Goal: Task Accomplishment & Management: Manage account settings

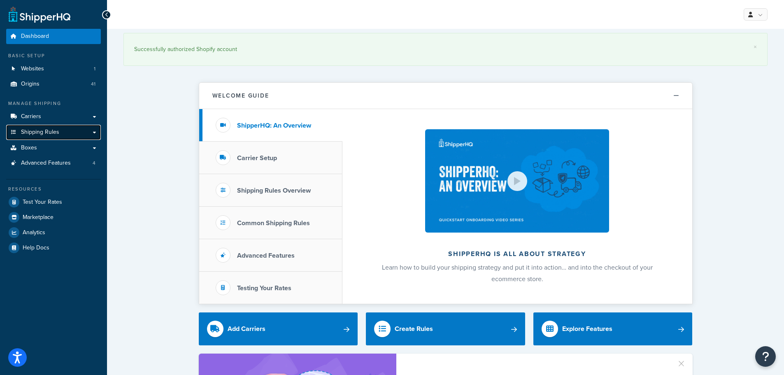
click at [51, 130] on span "Shipping Rules" at bounding box center [40, 132] width 38 height 7
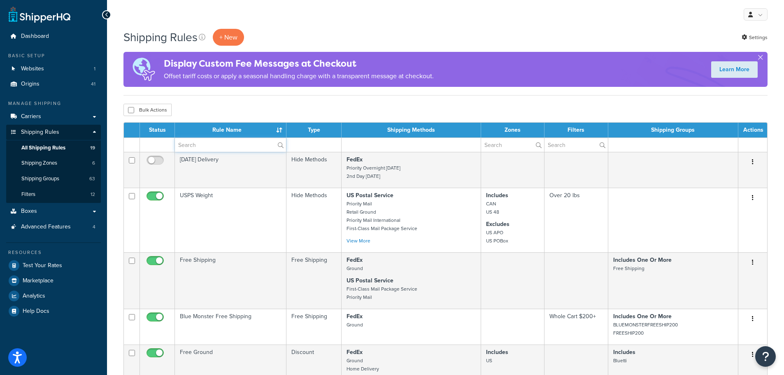
click at [201, 147] on input "text" at bounding box center [230, 145] width 111 height 14
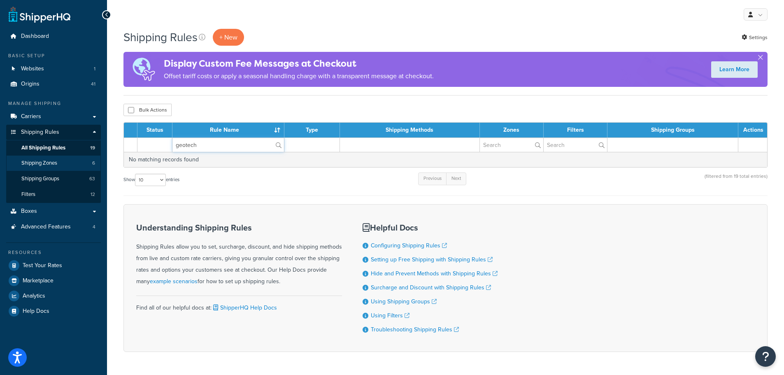
type input "geotech"
click at [63, 162] on link "Shipping Zones 6" at bounding box center [53, 162] width 95 height 15
click at [49, 176] on span "Shipping Groups" at bounding box center [40, 178] width 38 height 7
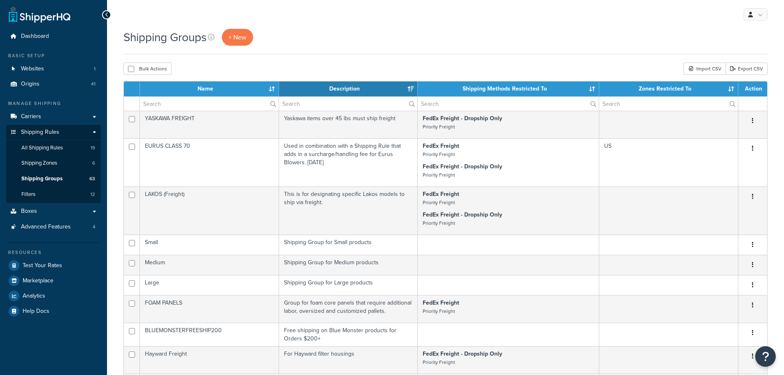
select select "15"
click at [193, 102] on input "text" at bounding box center [209, 104] width 139 height 14
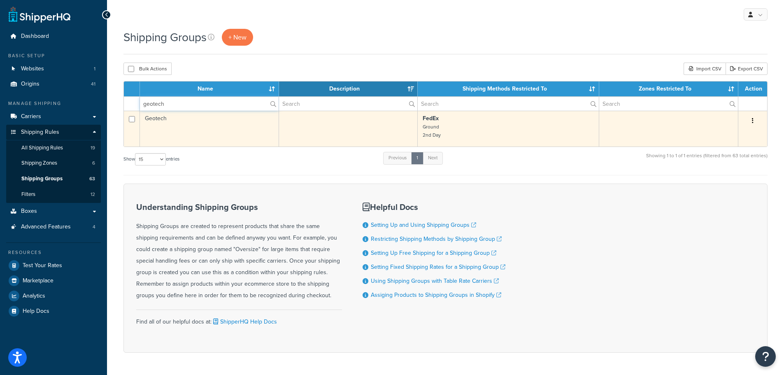
type input "geotech"
drag, startPoint x: 185, startPoint y: 114, endPoint x: 173, endPoint y: 117, distance: 12.4
drag, startPoint x: 168, startPoint y: 117, endPoint x: 146, endPoint y: 120, distance: 22.0
click at [146, 120] on td "Geotech" at bounding box center [209, 129] width 139 height 36
copy td "Geotech"
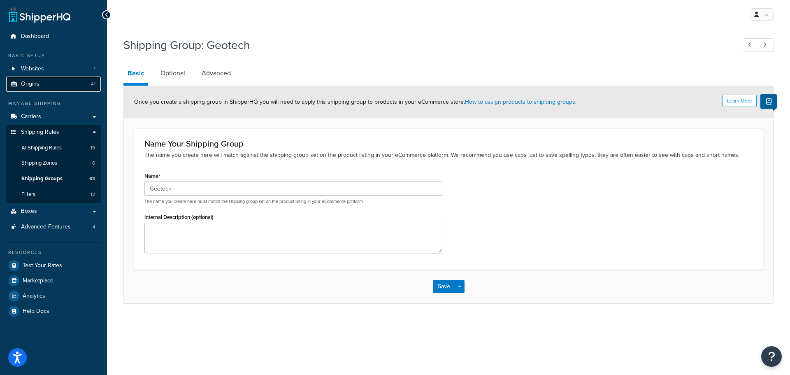
click at [36, 82] on span "Origins" at bounding box center [30, 84] width 19 height 7
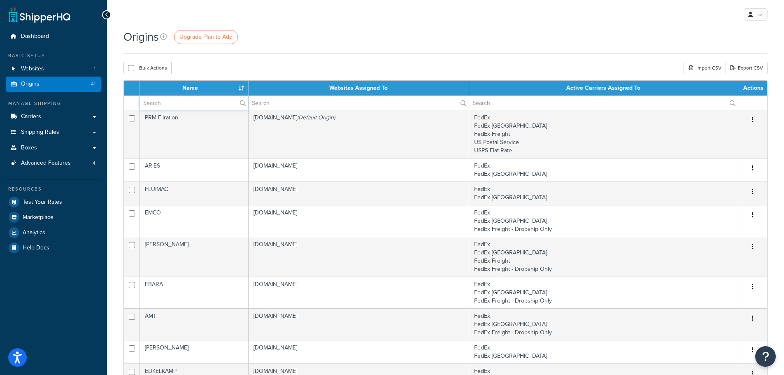
click at [201, 101] on input "text" at bounding box center [194, 103] width 108 height 14
type input "r"
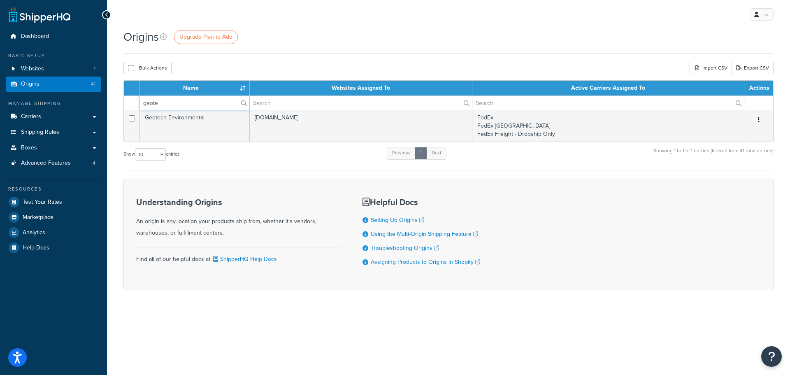
type input "geotech"
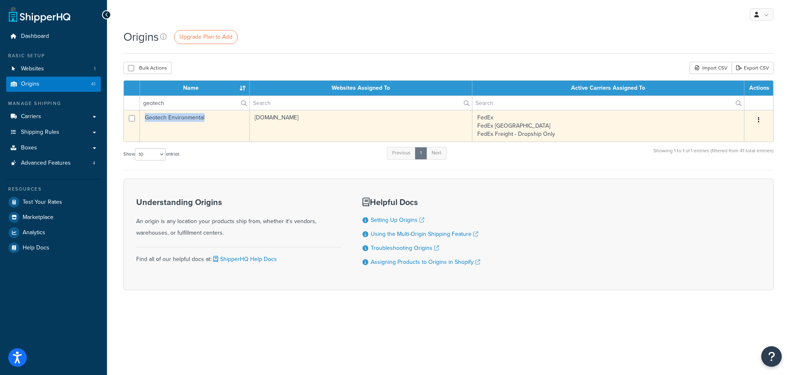
click at [144, 118] on td "Geotech Environmental" at bounding box center [195, 126] width 110 height 32
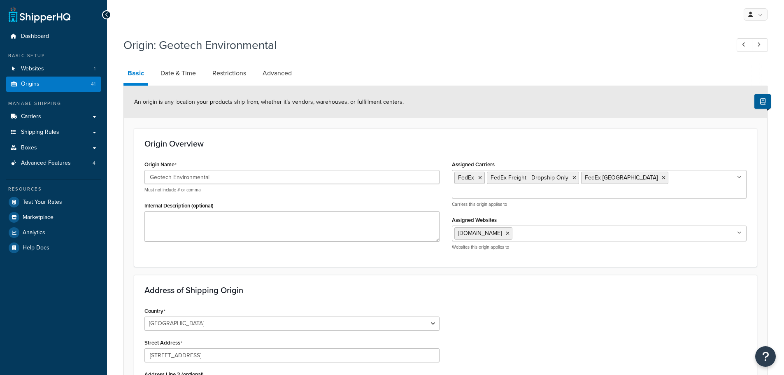
select select "6"
